Goal: Check status

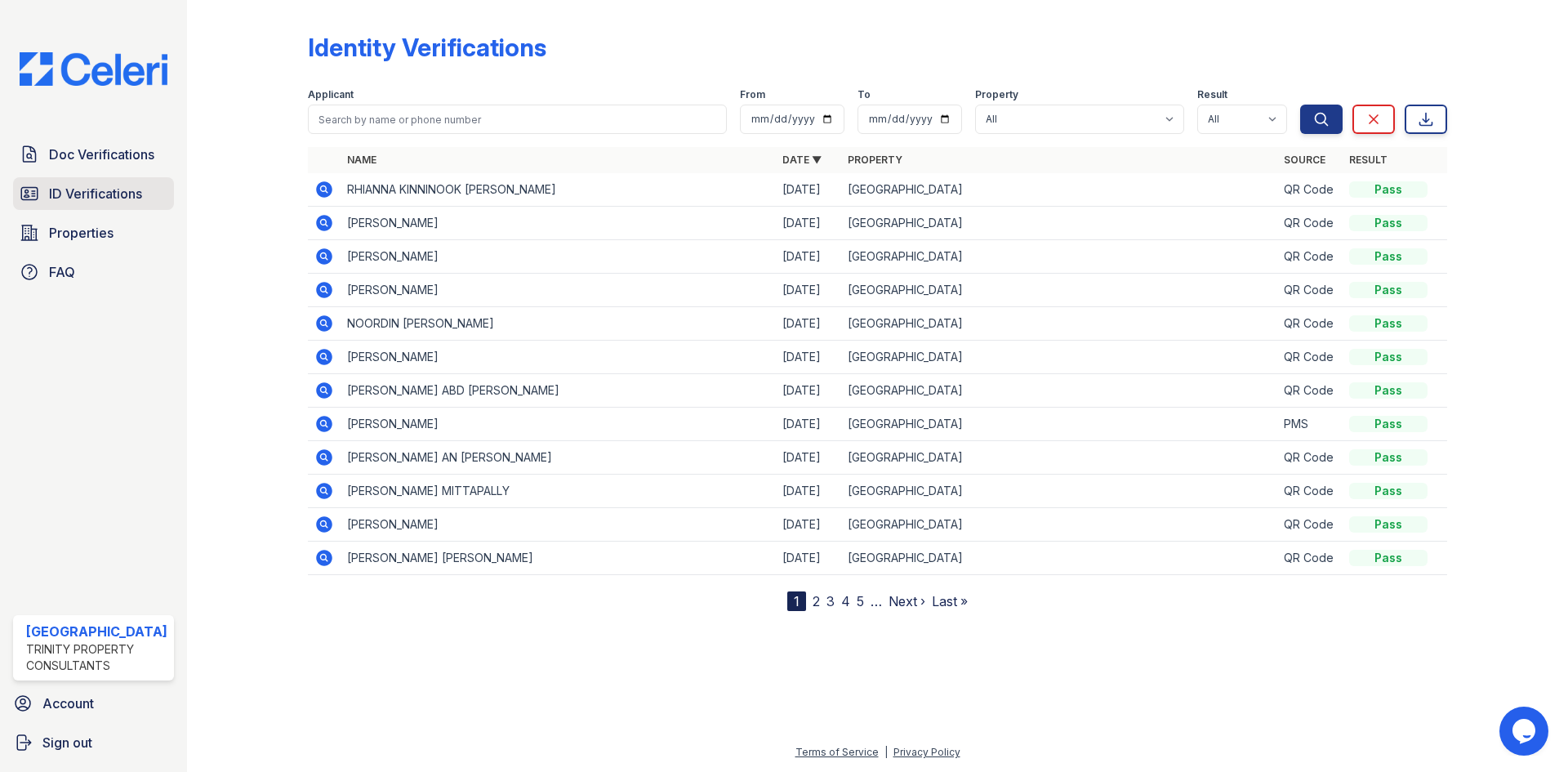
click at [122, 193] on span "ID Verifications" at bounding box center [95, 194] width 93 height 20
click at [122, 190] on span "ID Verifications" at bounding box center [95, 194] width 93 height 20
click at [322, 259] on icon at bounding box center [324, 256] width 17 height 17
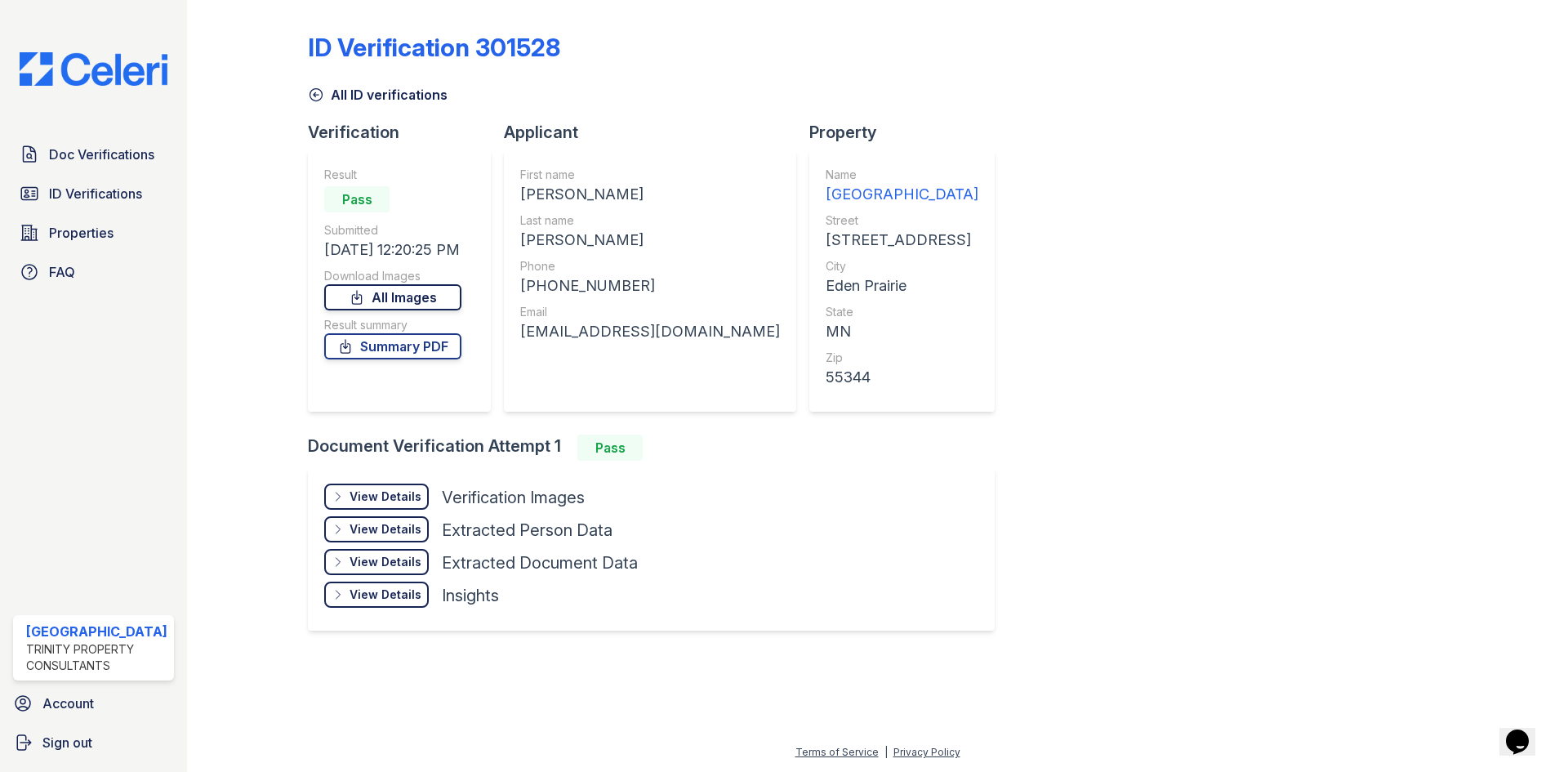
click at [393, 293] on link "All Images" at bounding box center [392, 298] width 137 height 27
click at [425, 351] on link "Summary PDF" at bounding box center [392, 347] width 137 height 27
